Goal: Task Accomplishment & Management: Complete application form

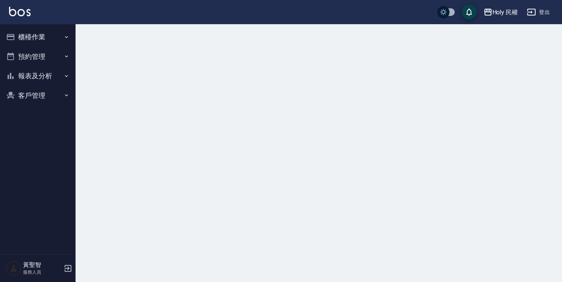
click at [42, 56] on button "預約管理" at bounding box center [37, 57] width 69 height 20
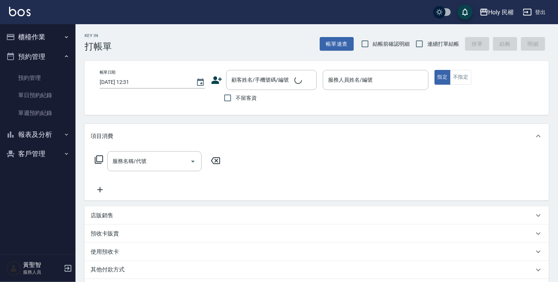
drag, startPoint x: 45, startPoint y: 93, endPoint x: 178, endPoint y: 100, distance: 133.5
click at [45, 93] on link "單日預約紀錄" at bounding box center [37, 94] width 69 height 17
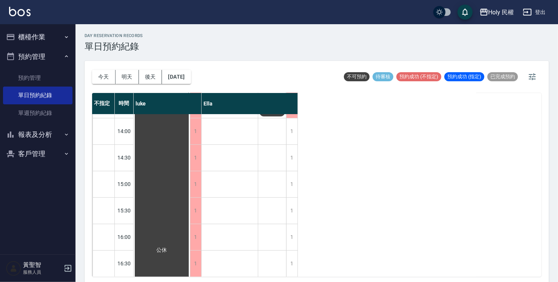
scroll to position [151, 0]
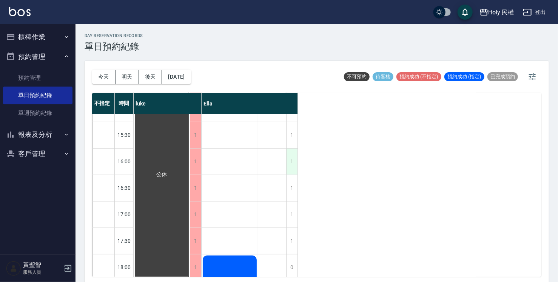
click at [293, 158] on div "1" at bounding box center [291, 161] width 11 height 26
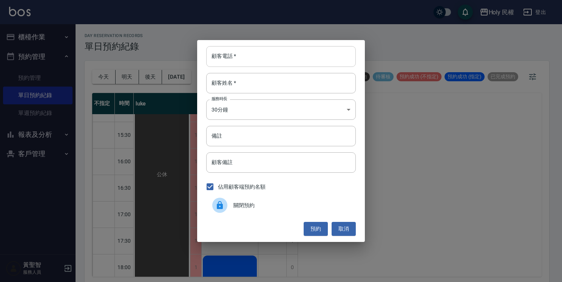
click at [338, 59] on input "顧客電話   *" at bounding box center [280, 56] width 149 height 20
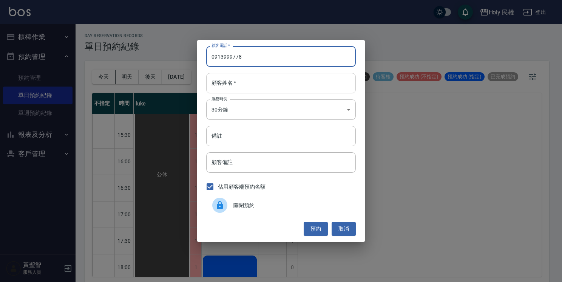
type input "0913999778"
click at [344, 92] on input "顧客姓名   *" at bounding box center [280, 83] width 149 height 20
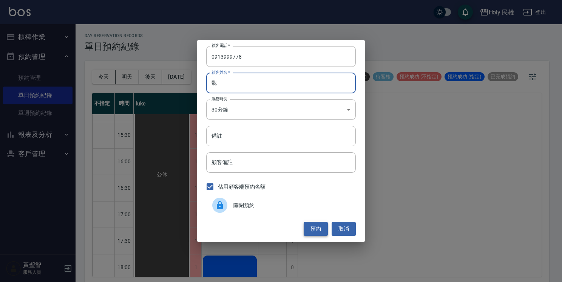
type input "魏"
click at [323, 225] on button "預約" at bounding box center [315, 229] width 24 height 14
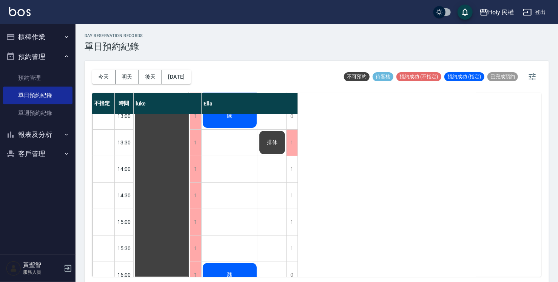
scroll to position [0, 0]
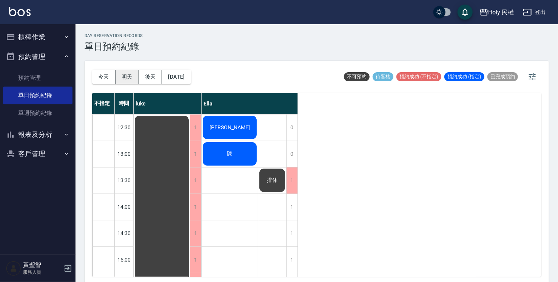
click at [129, 77] on button "明天" at bounding box center [126, 77] width 23 height 14
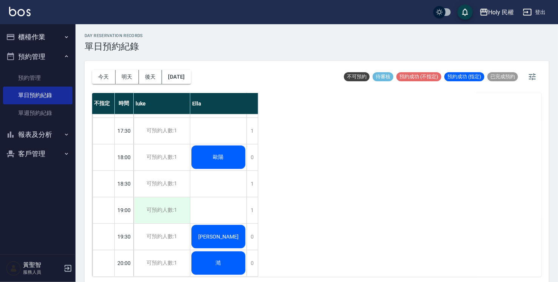
scroll to position [266, 0]
click at [178, 205] on div "可預約人數:1" at bounding box center [162, 210] width 56 height 26
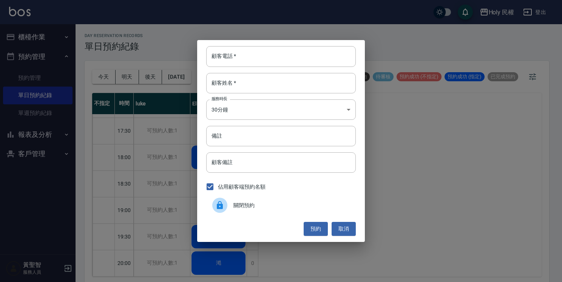
click at [294, 67] on div "顧客電話   * 顧客電話   * 顧客姓名   * 顧客姓名   * 服務時長 30分鐘 1 服務時長 備註 備註 顧客備註 顧客備註 佔用顧客端預約名額 …" at bounding box center [281, 140] width 168 height 201
click at [361, 72] on div "顧客電話   * 顧客電話   * 顧客姓名   * 顧客姓名   * 服務時長 30分鐘 1 服務時長 備註 備註 顧客備註 顧客備註 佔用顧客端預約名額 …" at bounding box center [281, 140] width 168 height 201
click at [350, 59] on input "顧客電話   *" at bounding box center [280, 56] width 149 height 20
type input "0970371125"
click at [293, 76] on input "顧客姓名   *" at bounding box center [280, 83] width 149 height 20
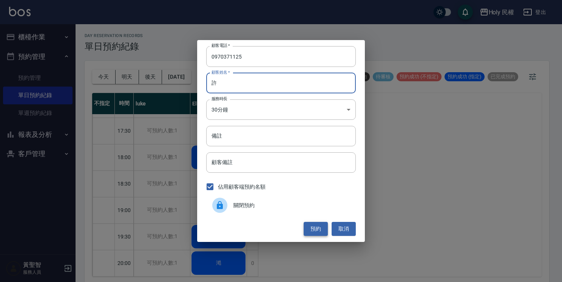
type input "許"
click at [321, 225] on button "預約" at bounding box center [315, 229] width 24 height 14
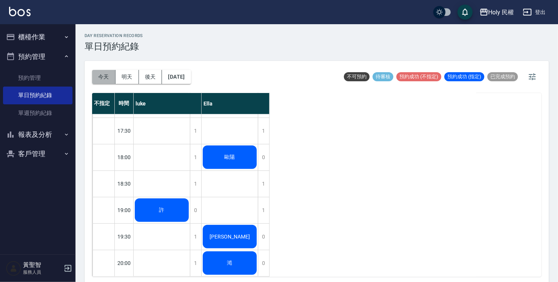
click at [100, 73] on button "今天" at bounding box center [103, 77] width 23 height 14
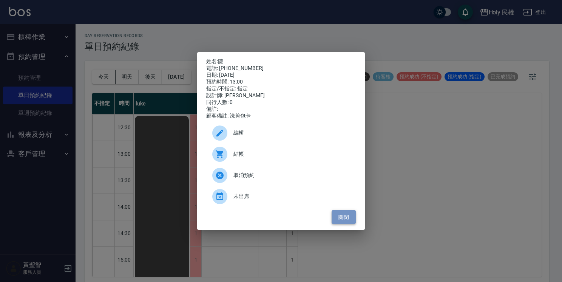
click at [346, 218] on button "關閉" at bounding box center [343, 217] width 24 height 14
